Goal: Information Seeking & Learning: Learn about a topic

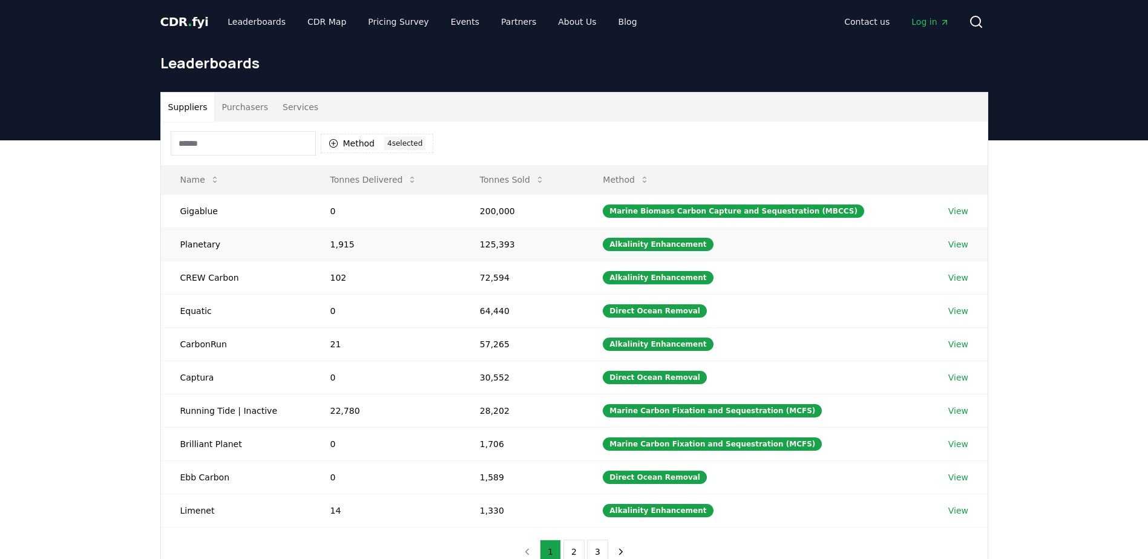
scroll to position [61, 0]
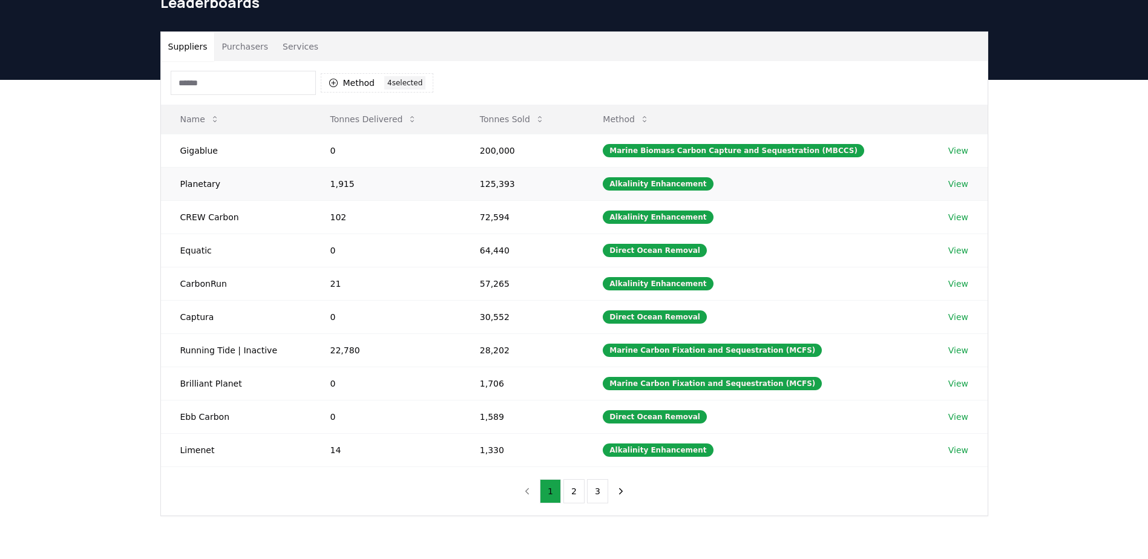
click at [208, 184] on td "Planetary" at bounding box center [236, 183] width 150 height 33
click at [959, 180] on link "View" at bounding box center [958, 184] width 20 height 12
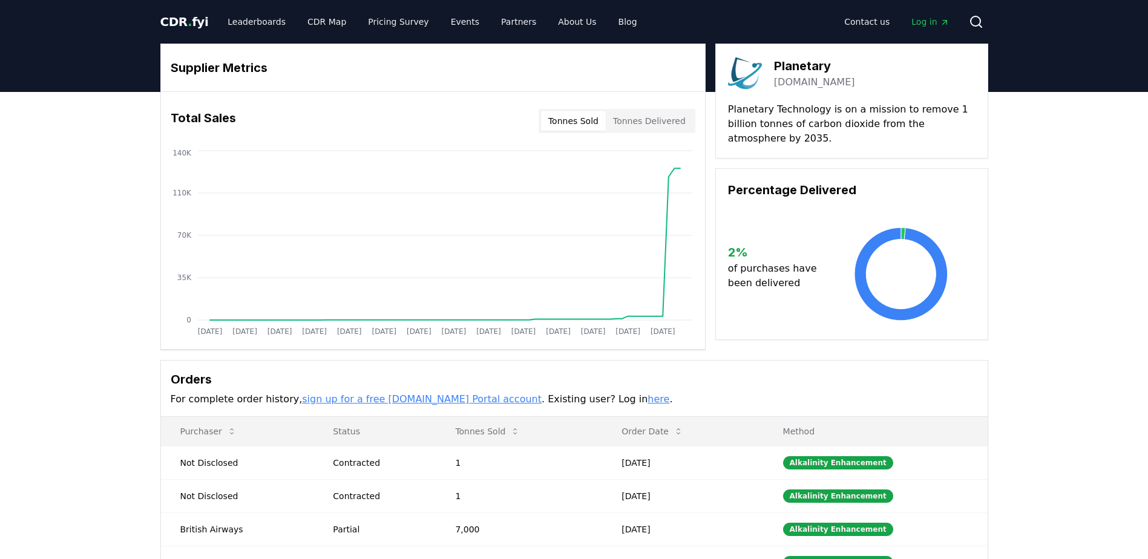
click at [645, 123] on button "Tonnes Delivered" at bounding box center [649, 120] width 87 height 19
click at [575, 117] on button "Tonnes Sold" at bounding box center [573, 120] width 65 height 19
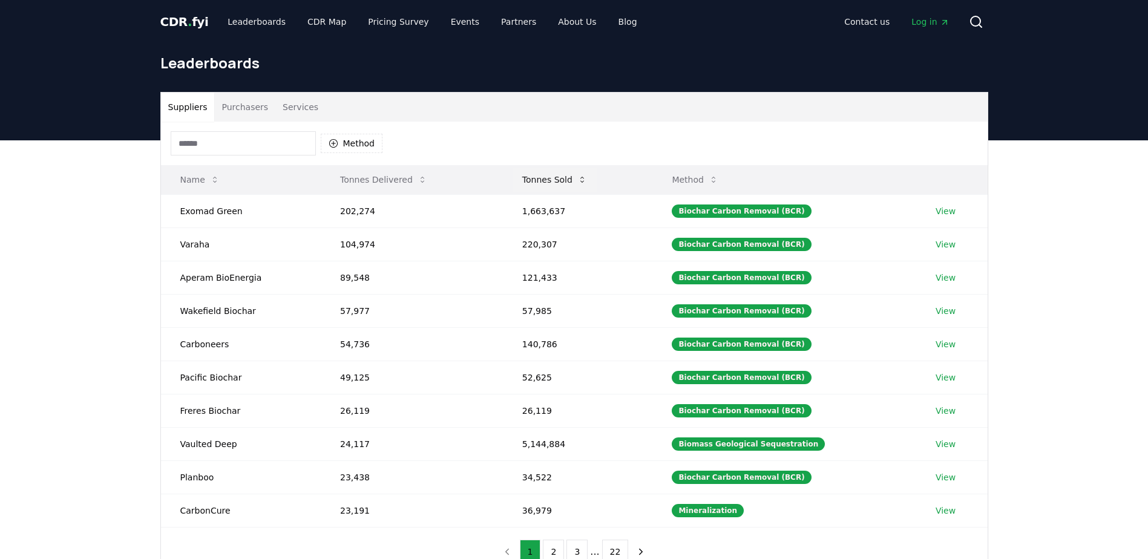
click at [556, 178] on button "Tonnes Sold" at bounding box center [554, 180] width 84 height 24
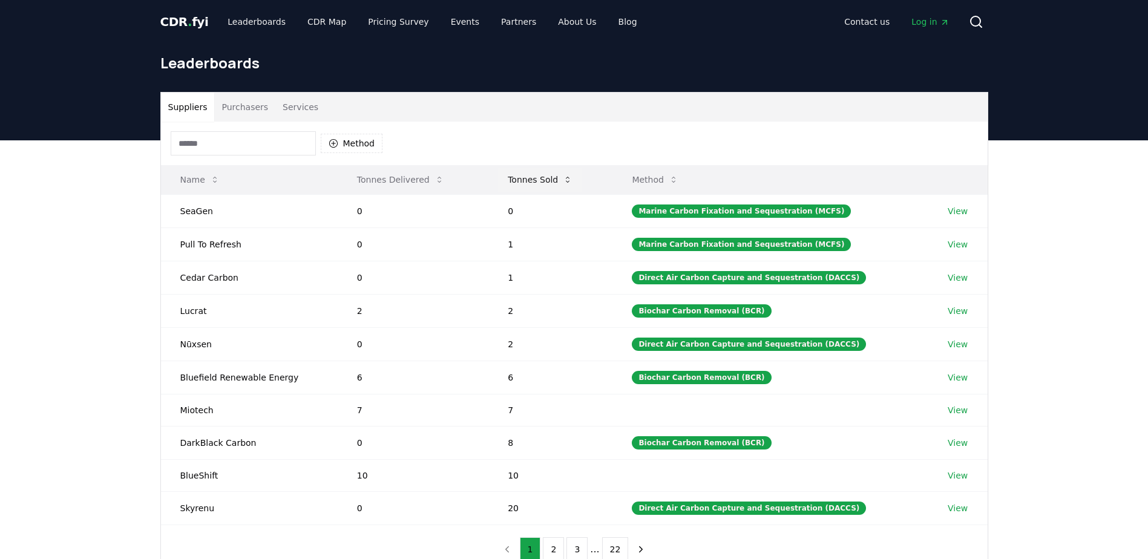
click at [556, 178] on button "Tonnes Sold" at bounding box center [540, 180] width 84 height 24
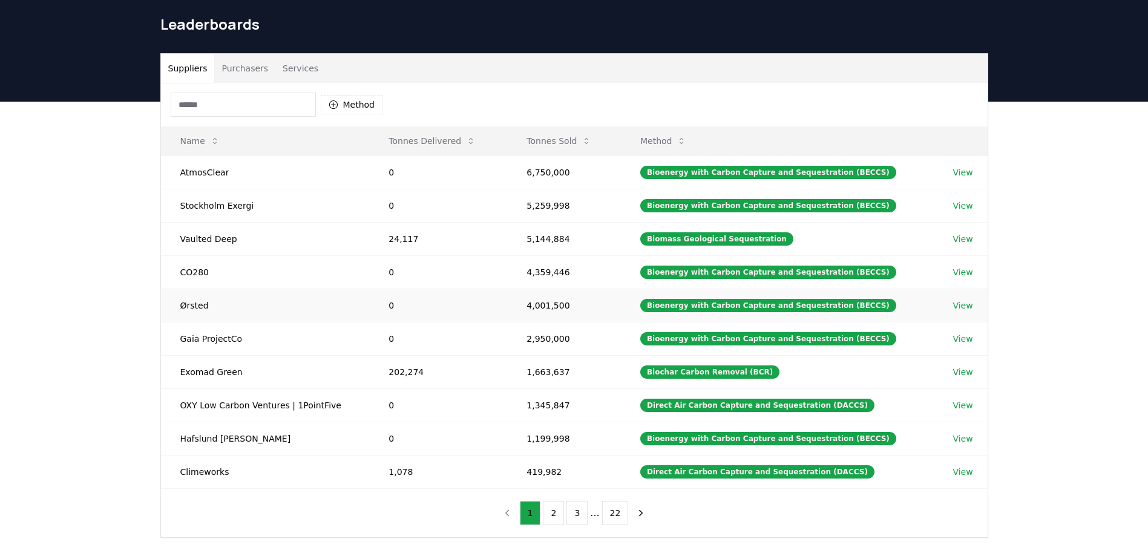
scroll to position [61, 0]
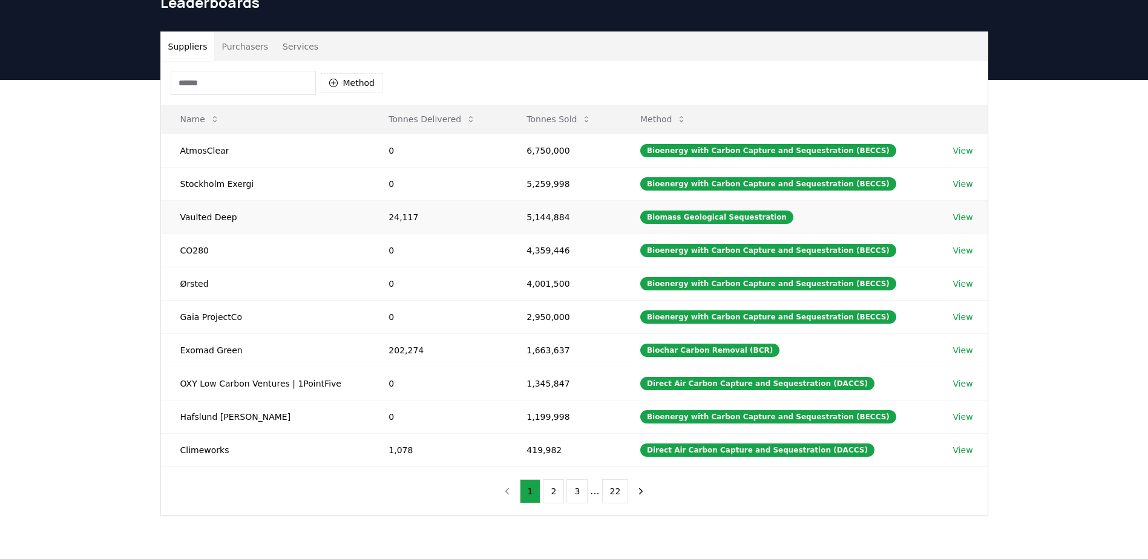
click at [952, 217] on link "View" at bounding box center [962, 217] width 20 height 12
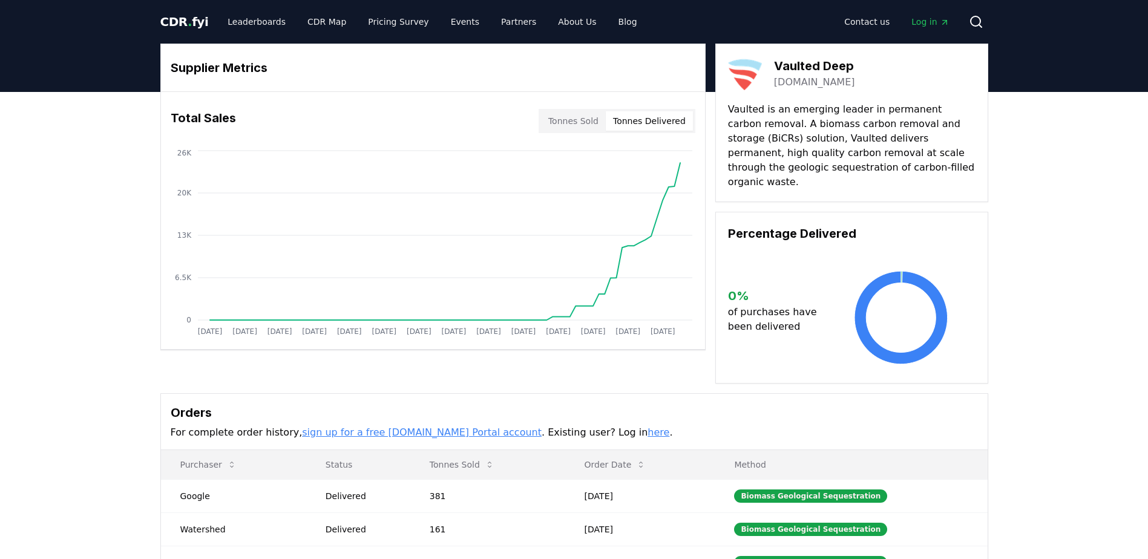
click at [629, 123] on button "Tonnes Delivered" at bounding box center [649, 120] width 87 height 19
click at [558, 115] on button "Tonnes Sold" at bounding box center [573, 120] width 65 height 19
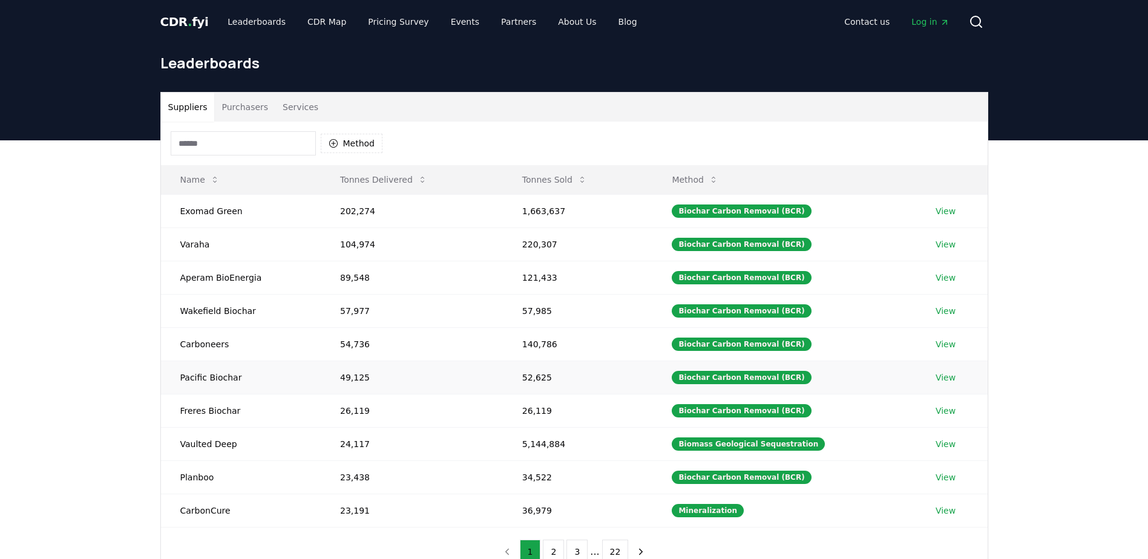
scroll to position [61, 0]
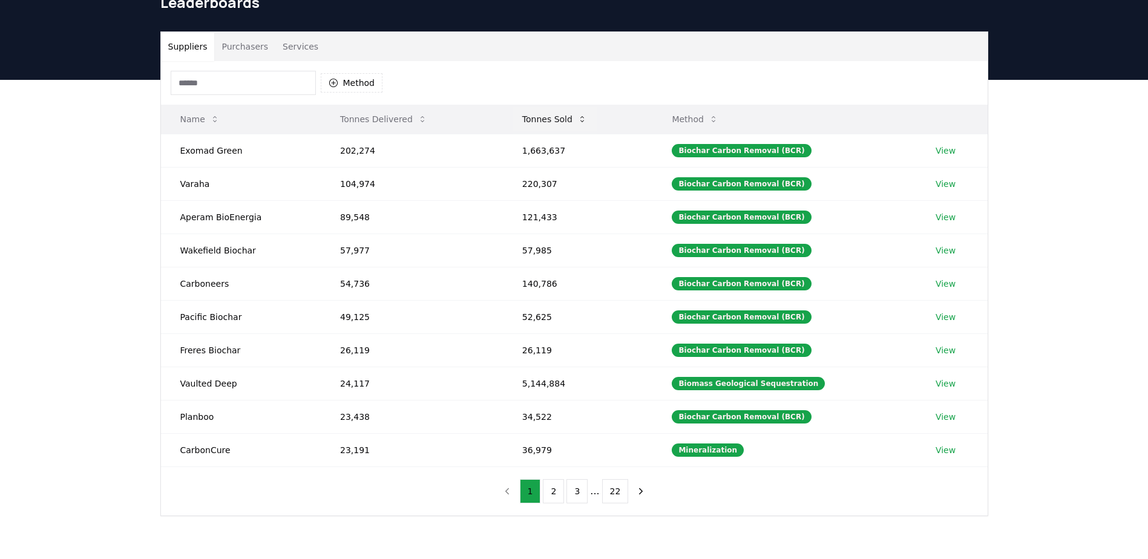
click at [539, 120] on button "Tonnes Sold" at bounding box center [554, 119] width 84 height 24
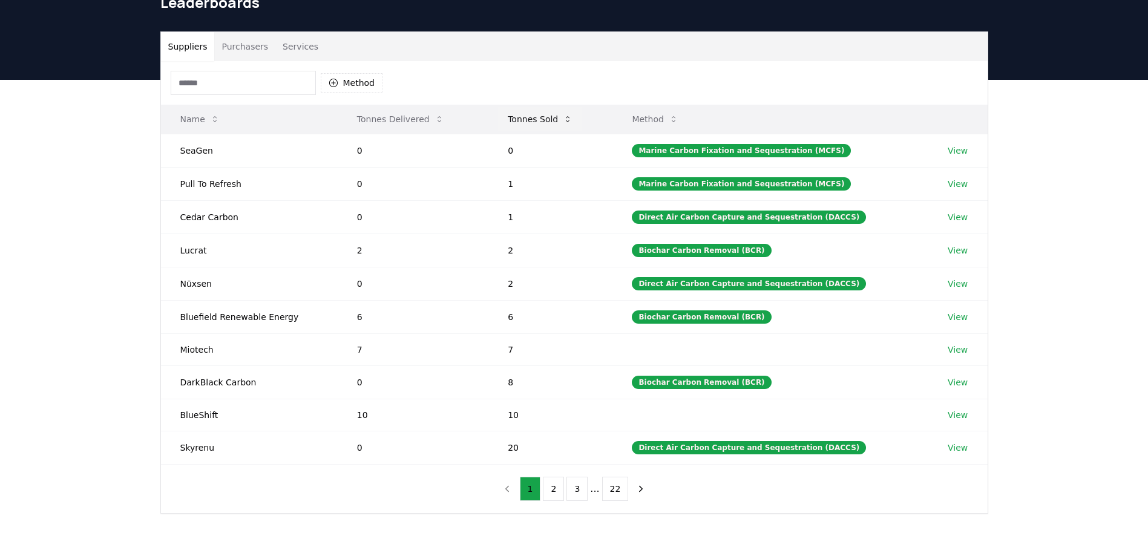
click at [539, 120] on button "Tonnes Sold" at bounding box center [540, 119] width 84 height 24
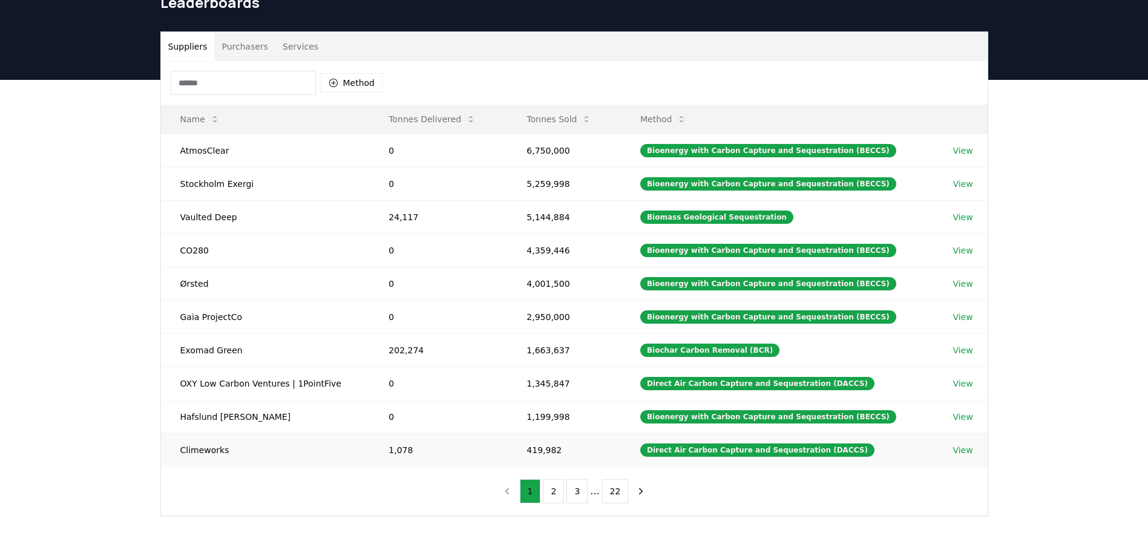
click at [958, 449] on link "View" at bounding box center [962, 450] width 20 height 12
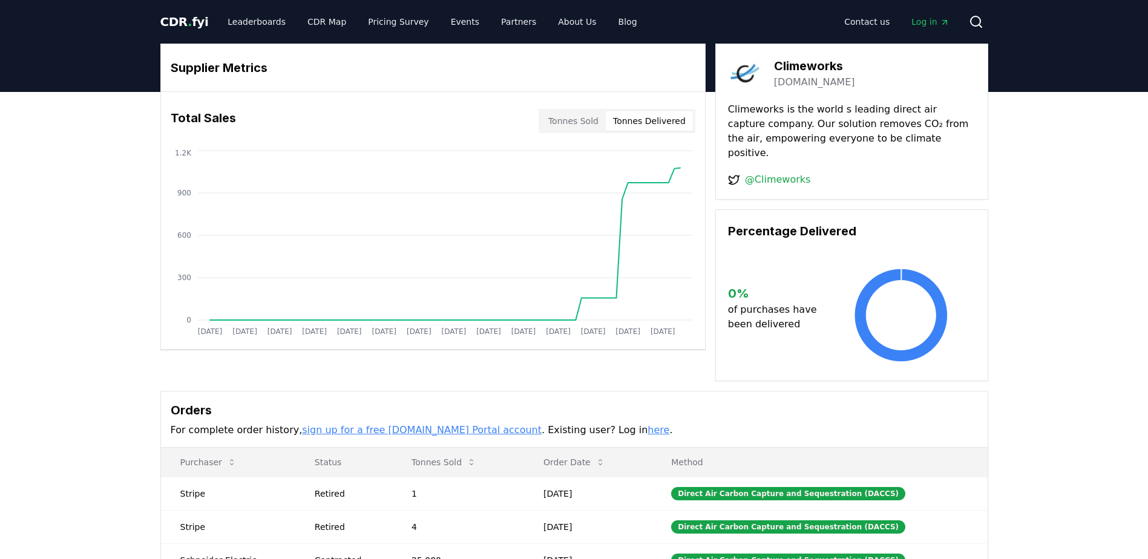
click at [661, 122] on button "Tonnes Delivered" at bounding box center [649, 120] width 87 height 19
click at [584, 123] on button "Tonnes Sold" at bounding box center [573, 120] width 65 height 19
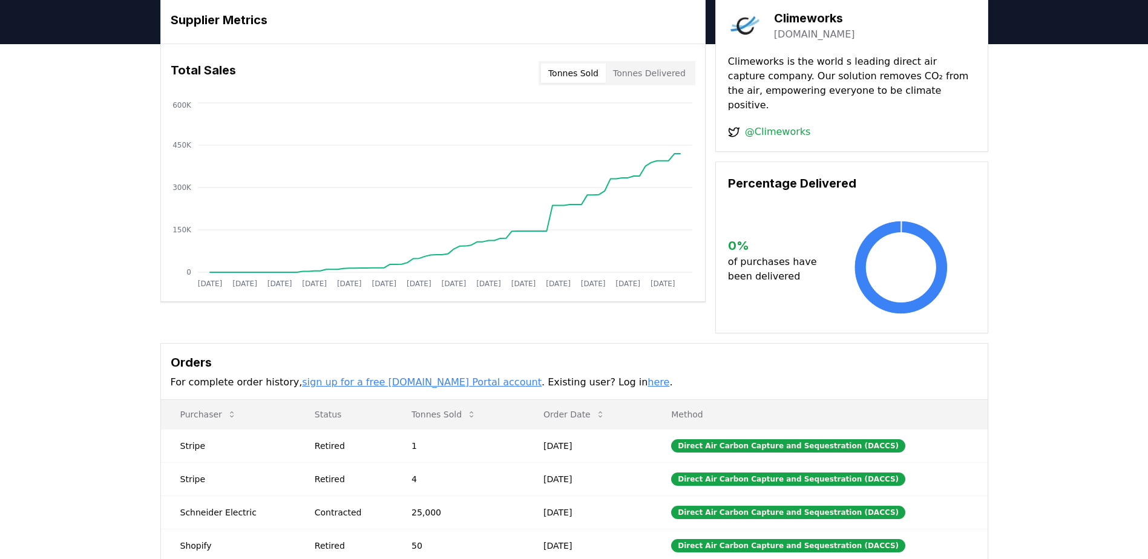
scroll to position [121, 0]
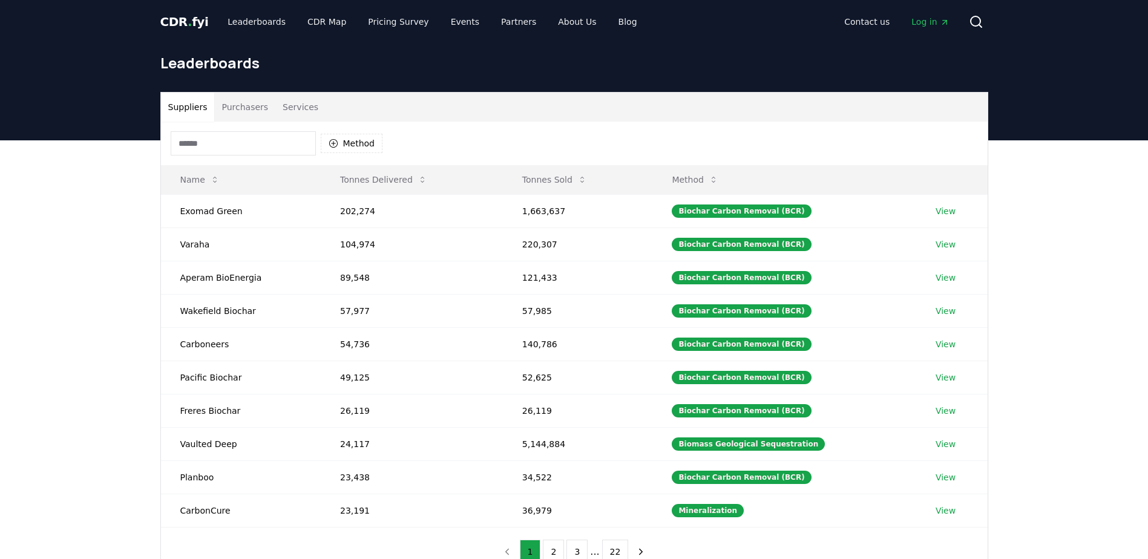
scroll to position [61, 0]
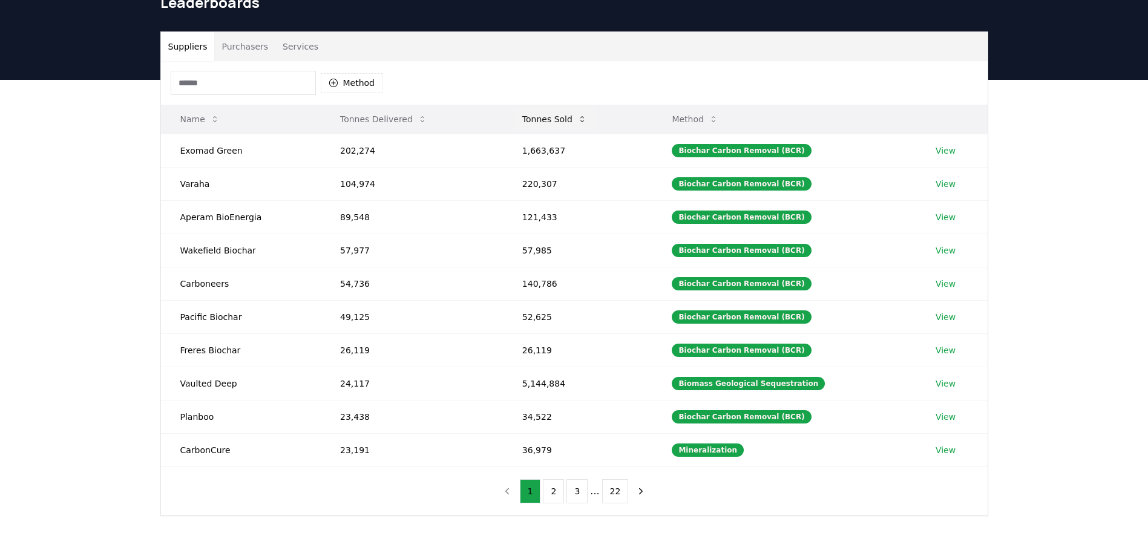
click at [554, 116] on button "Tonnes Sold" at bounding box center [554, 119] width 84 height 24
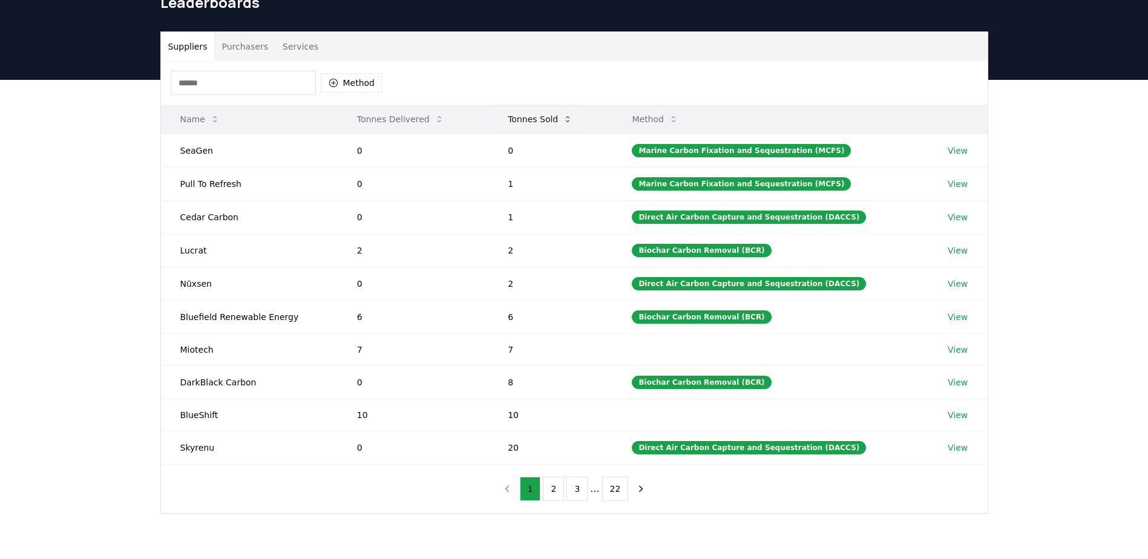
click at [554, 116] on button "Tonnes Sold" at bounding box center [540, 119] width 84 height 24
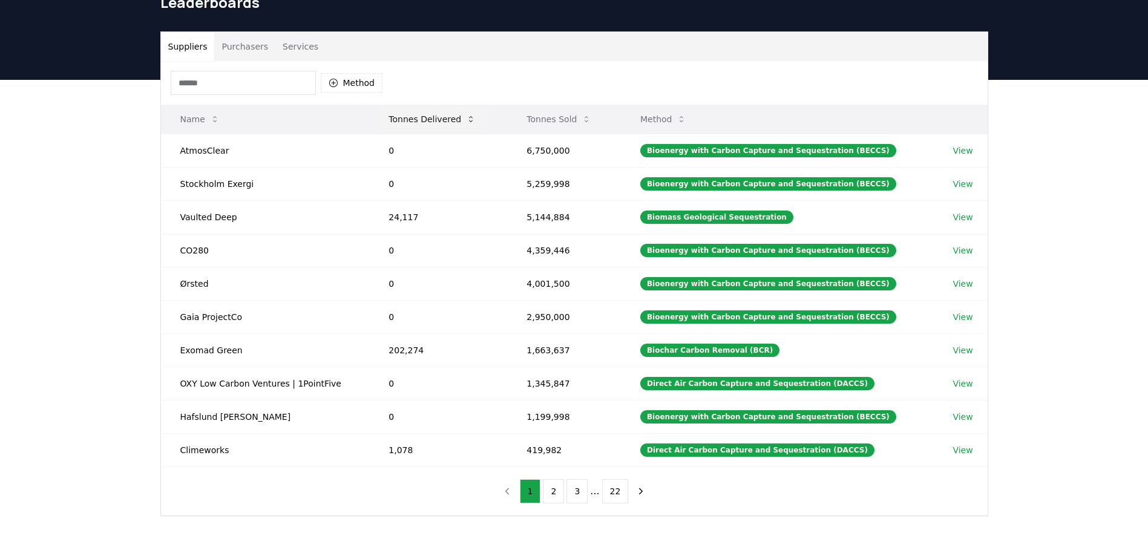
click at [450, 122] on button "Tonnes Delivered" at bounding box center [432, 119] width 106 height 24
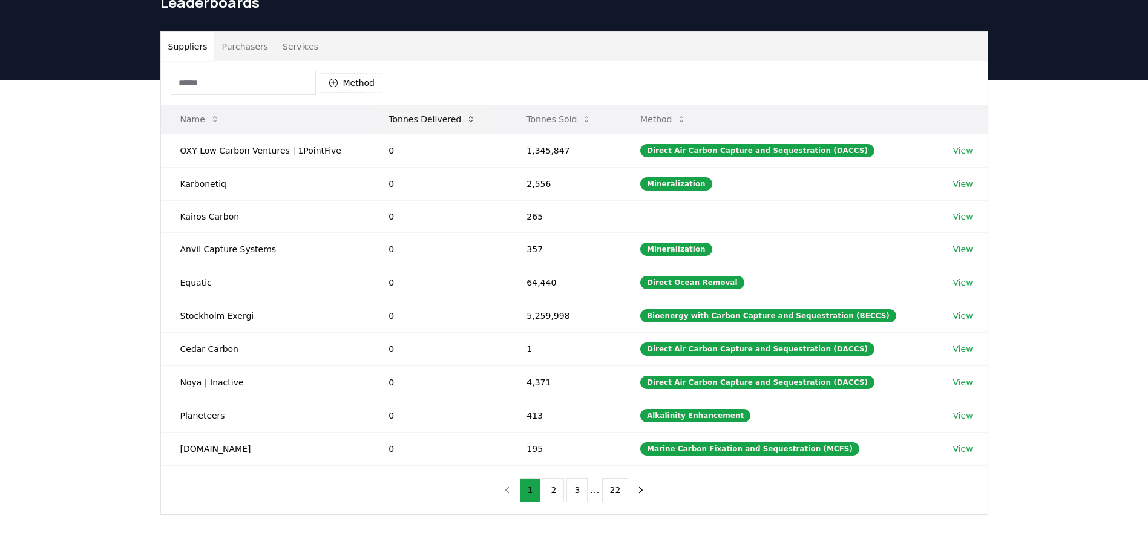
click at [449, 122] on button "Tonnes Delivered" at bounding box center [432, 119] width 106 height 24
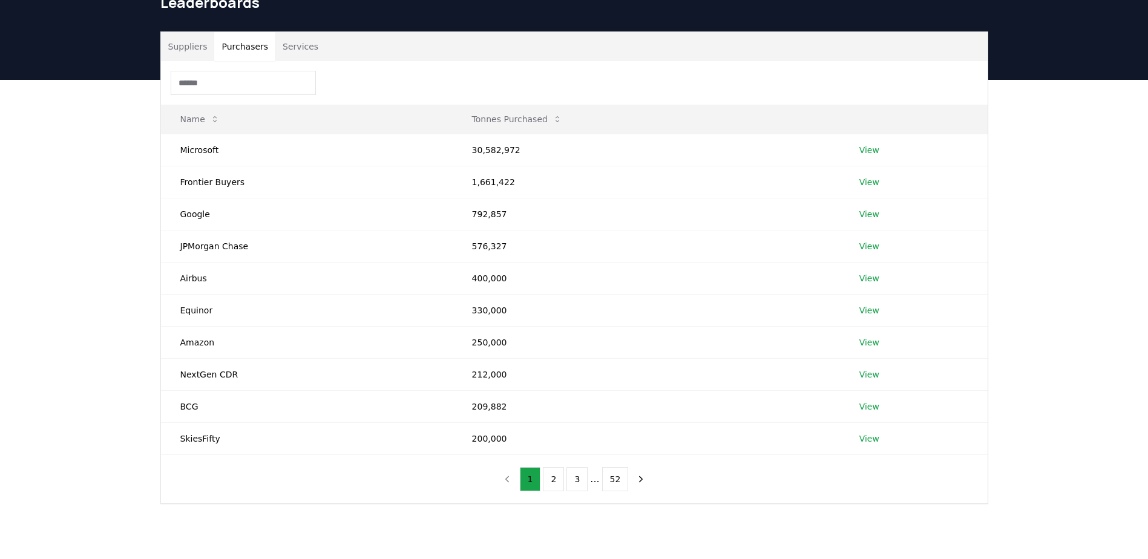
click at [240, 53] on button "Purchasers" at bounding box center [244, 46] width 61 height 29
click at [865, 151] on link "View" at bounding box center [869, 150] width 20 height 12
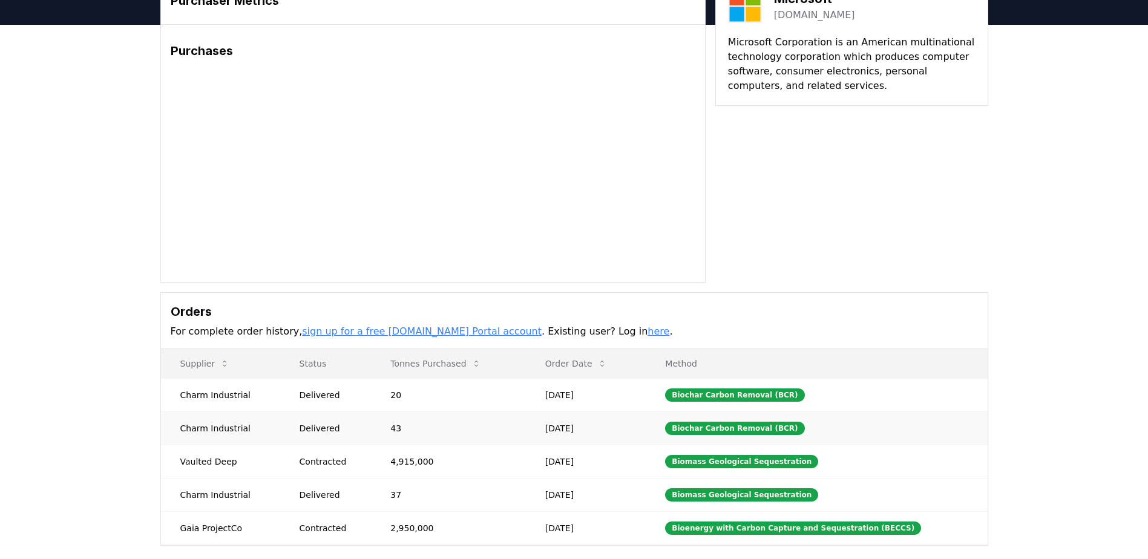
scroll to position [182, 0]
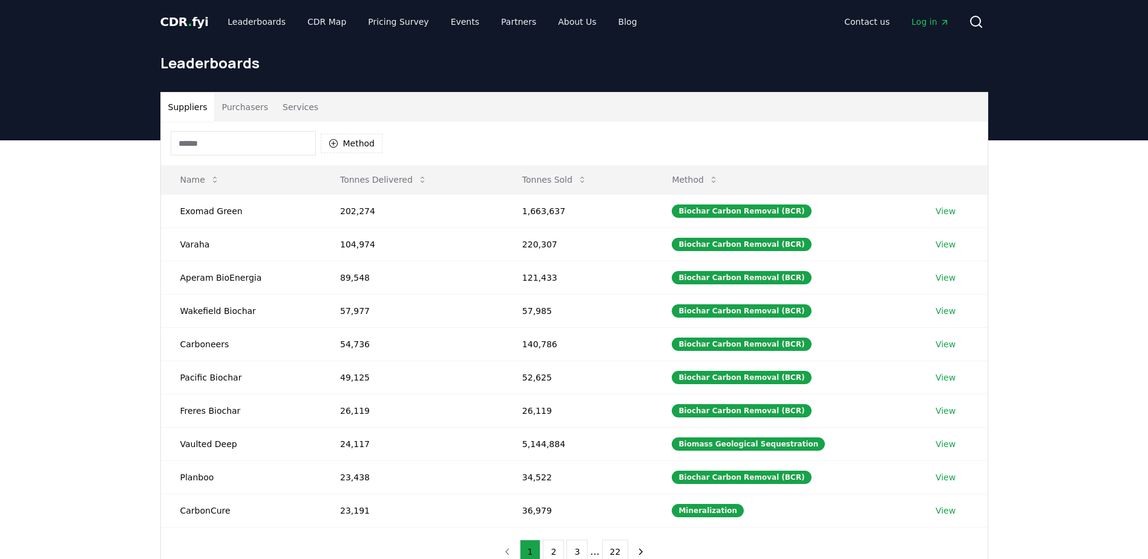
scroll to position [61, 0]
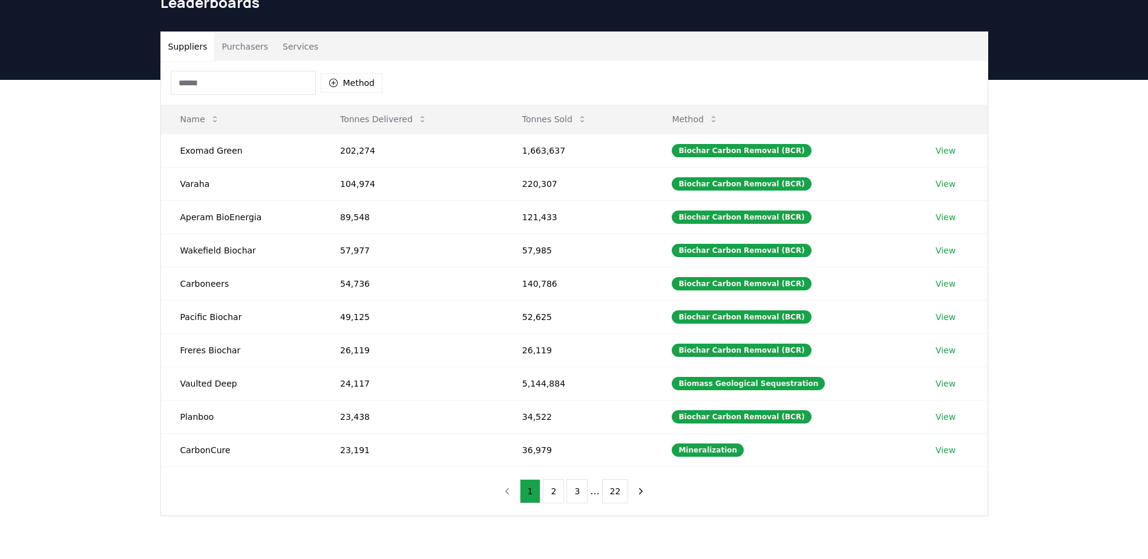
click at [229, 47] on button "Purchasers" at bounding box center [244, 46] width 61 height 29
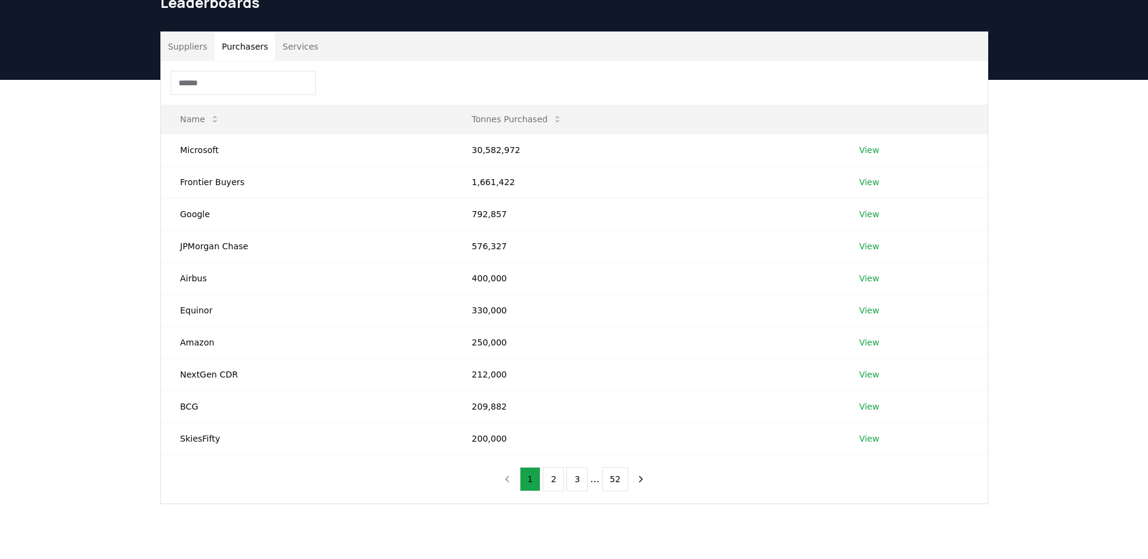
click at [295, 46] on button "Services" at bounding box center [300, 46] width 50 height 29
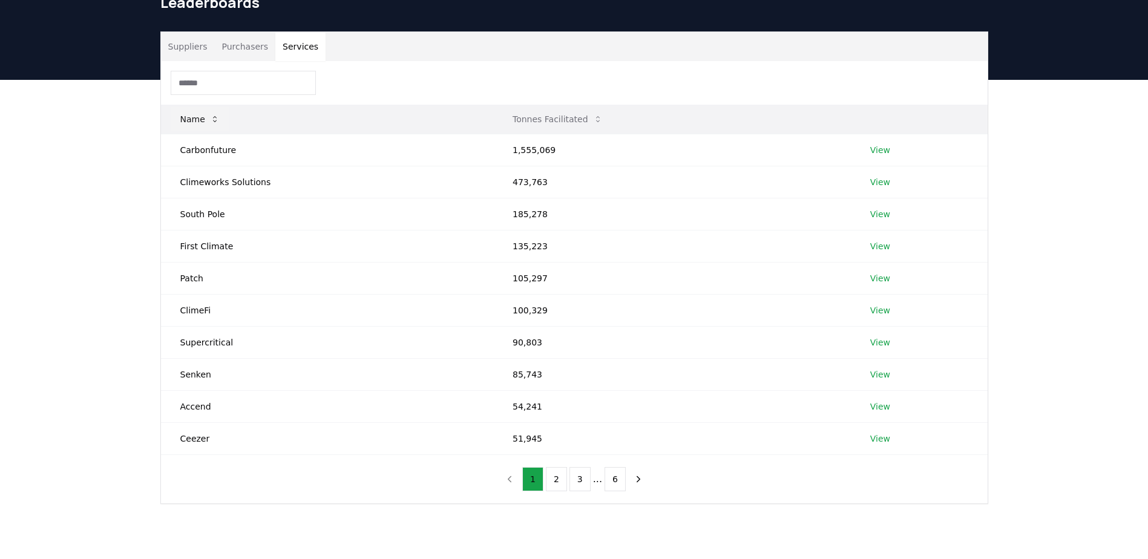
click at [214, 120] on icon at bounding box center [215, 119] width 10 height 10
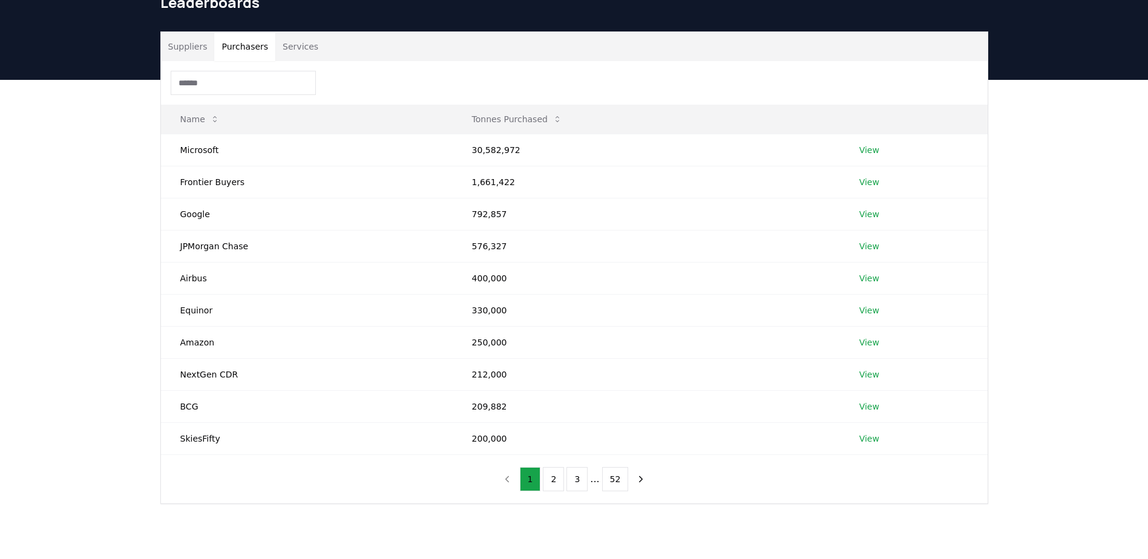
click at [245, 53] on button "Purchasers" at bounding box center [244, 46] width 61 height 29
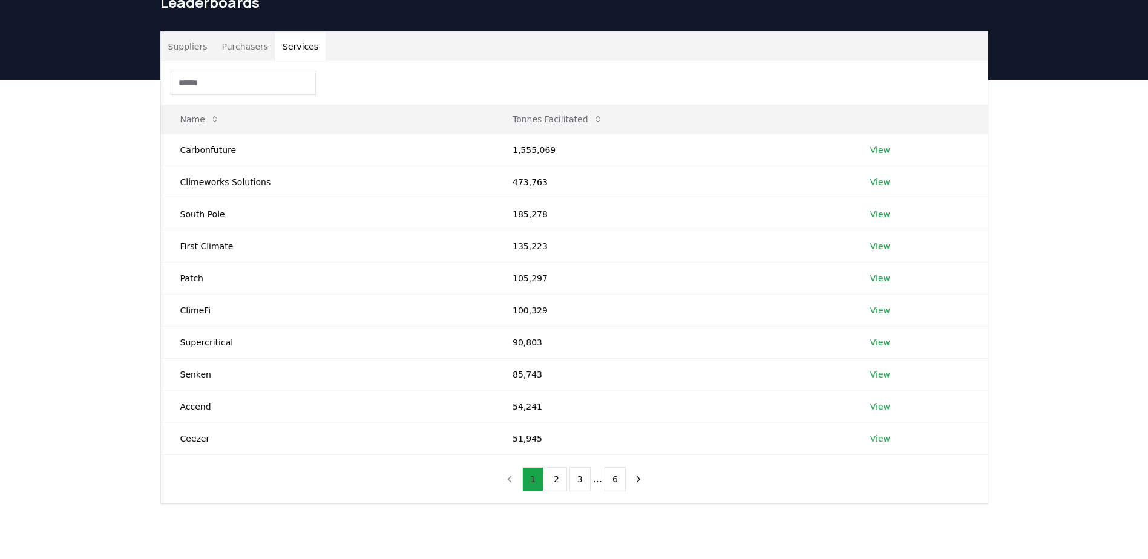
click at [293, 43] on button "Services" at bounding box center [300, 46] width 50 height 29
click at [636, 481] on icon "next page" at bounding box center [638, 479] width 11 height 11
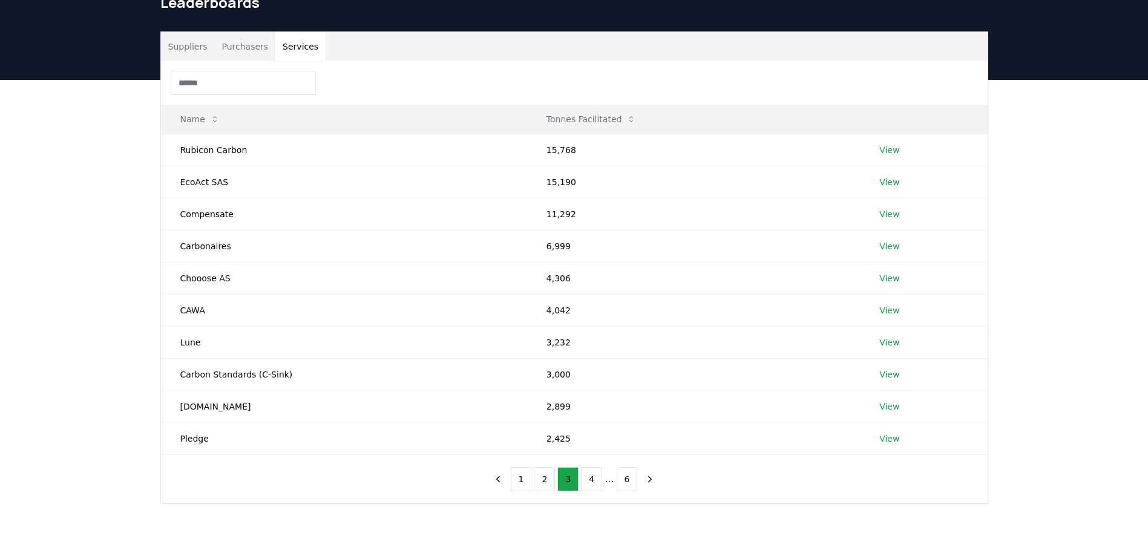
click at [237, 51] on button "Purchasers" at bounding box center [244, 46] width 61 height 29
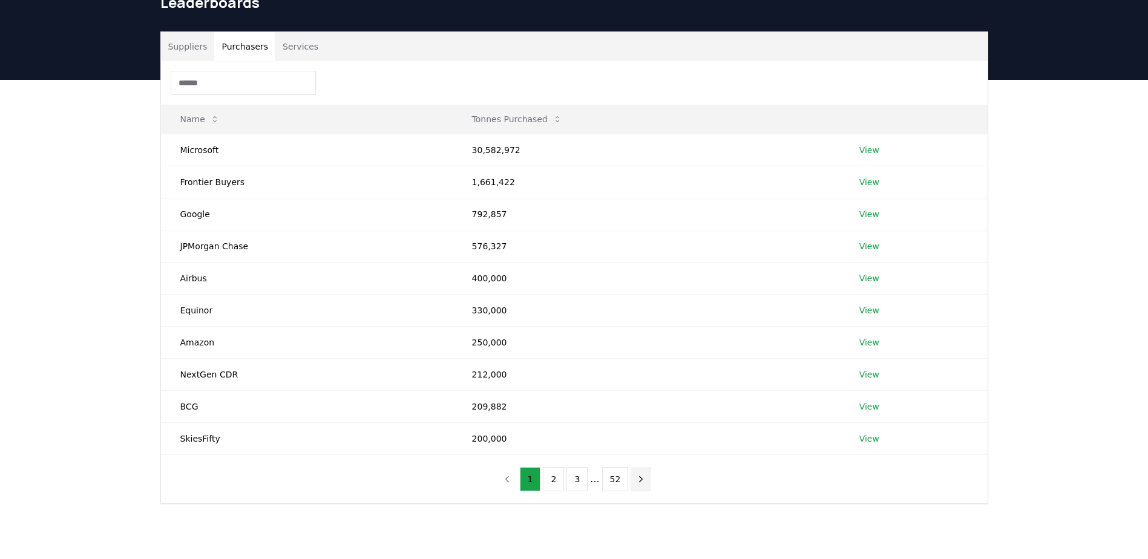
click at [635, 477] on icon "next page" at bounding box center [640, 479] width 11 height 11
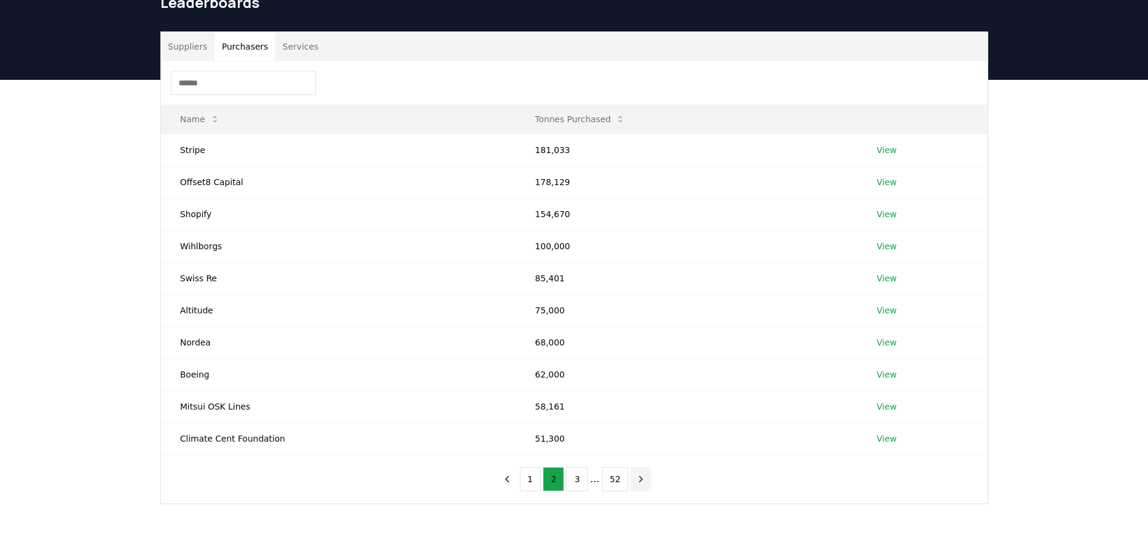
click at [635, 477] on icon "next page" at bounding box center [640, 479] width 11 height 11
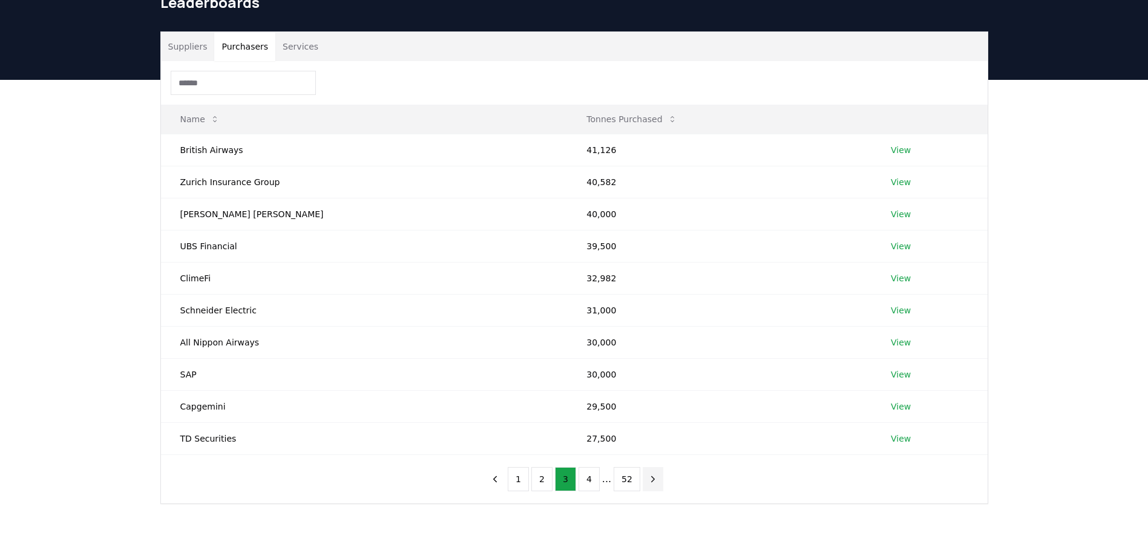
click at [632, 477] on button "52" at bounding box center [626, 479] width 27 height 24
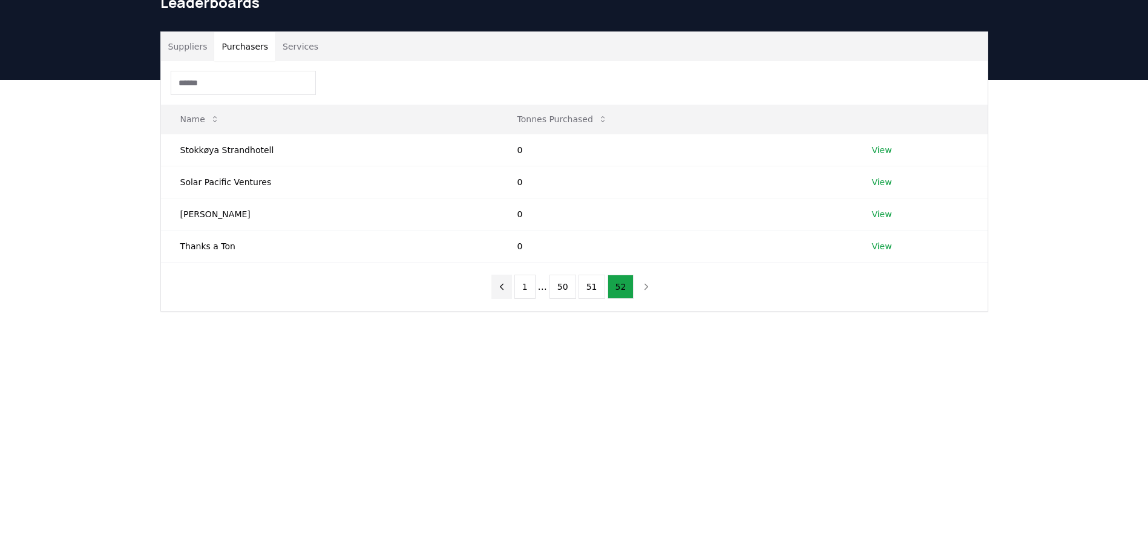
click at [506, 290] on icon "previous page" at bounding box center [501, 286] width 11 height 11
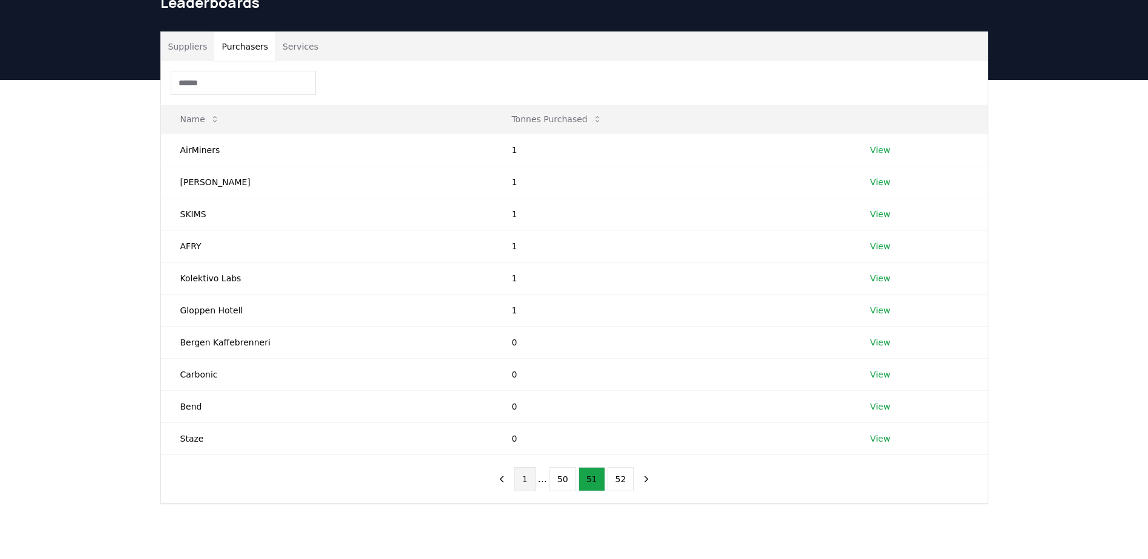
click at [526, 486] on button "1" at bounding box center [524, 479] width 21 height 24
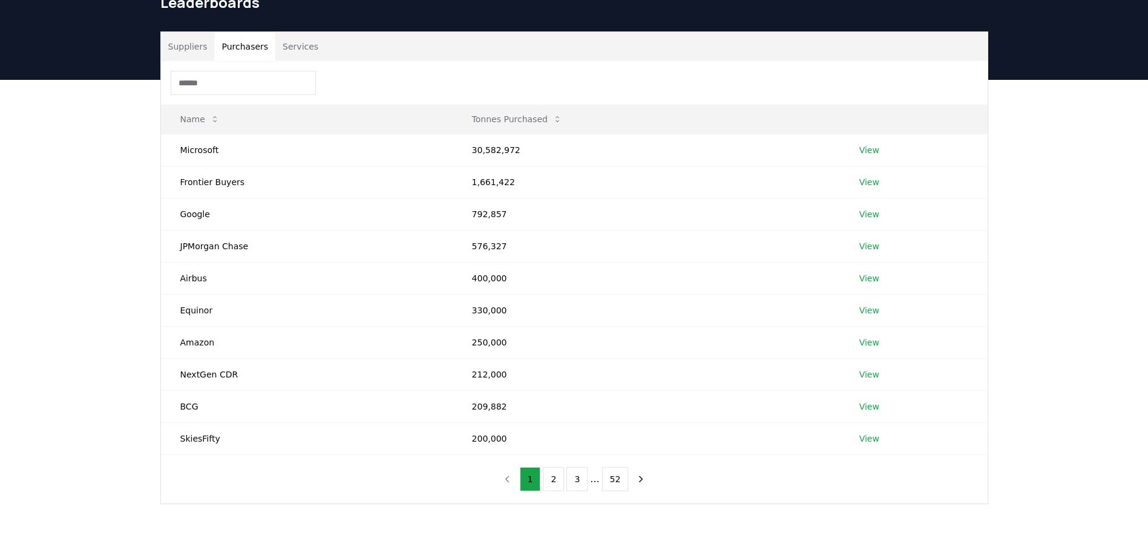
drag, startPoint x: 1099, startPoint y: 163, endPoint x: 1070, endPoint y: 61, distance: 106.9
click at [1099, 163] on div "Suppliers Purchasers Services Name Tonnes Purchased Microsoft 30,582,972 View F…" at bounding box center [574, 316] width 1148 height 473
